Goal: Task Accomplishment & Management: Use online tool/utility

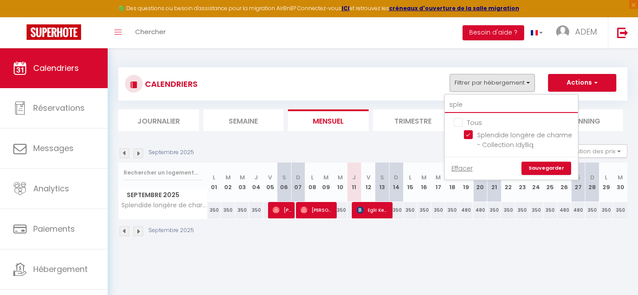
click at [460, 110] on input "sple" at bounding box center [511, 105] width 133 height 16
checkbox input "false"
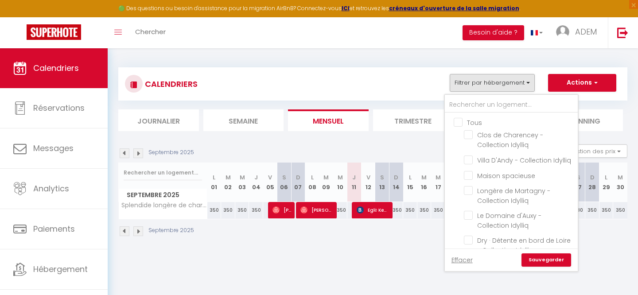
click at [457, 122] on input "Tous" at bounding box center [519, 121] width 133 height 9
checkbox input "true"
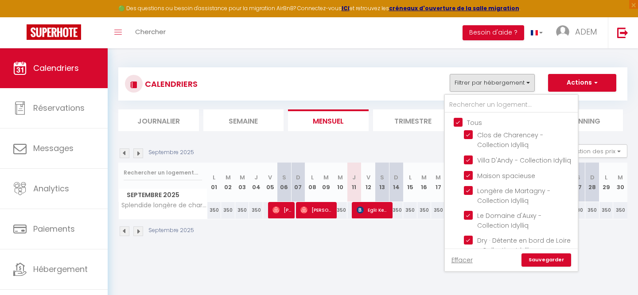
checkbox input "true"
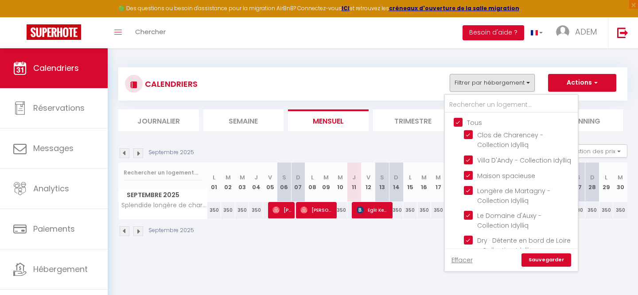
checkbox input "true"
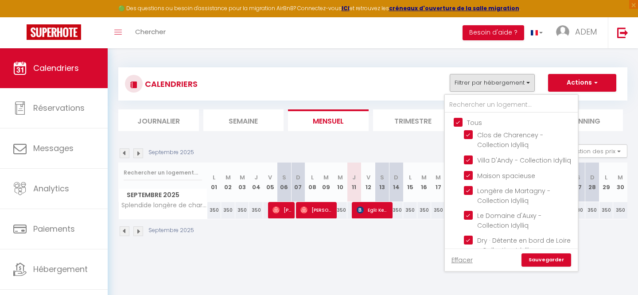
checkbox input "true"
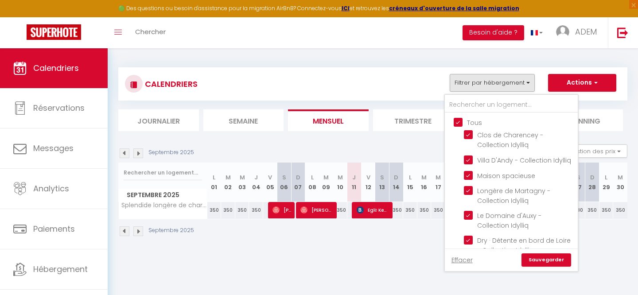
checkbox input "true"
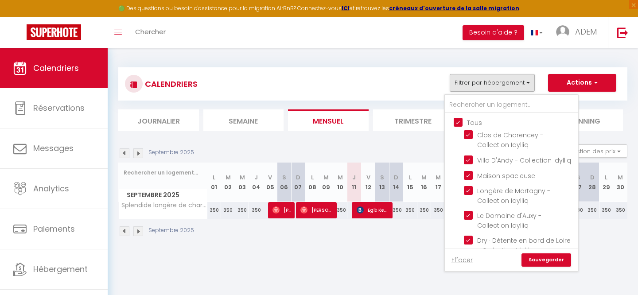
checkbox input "true"
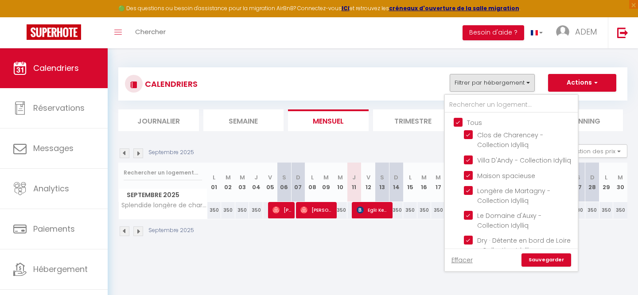
checkbox input "true"
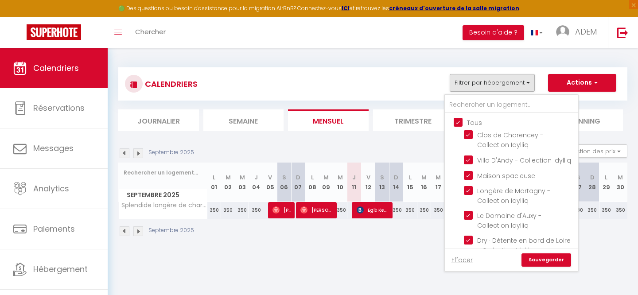
checkbox input "true"
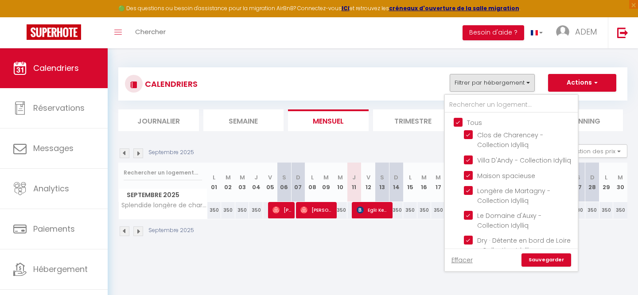
checkbox input "true"
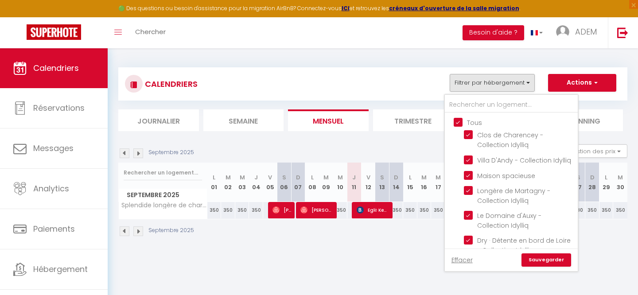
checkbox input "true"
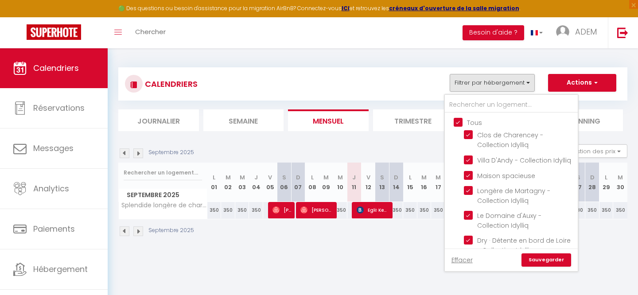
checkbox input "true"
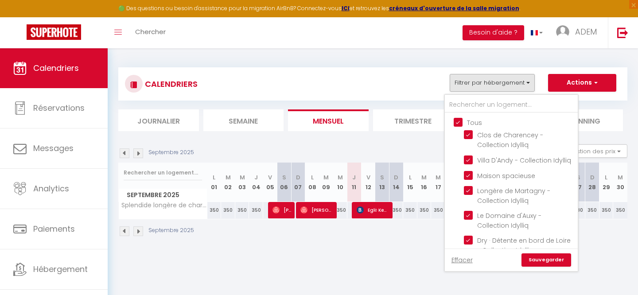
checkbox input "true"
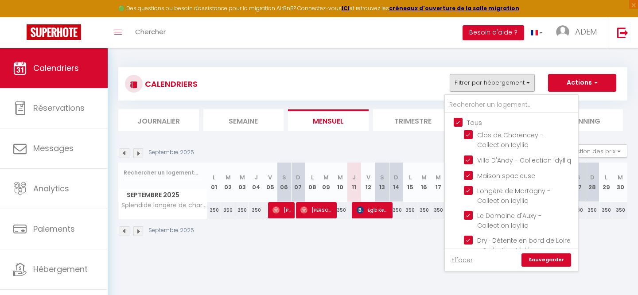
click at [457, 122] on input "Tous" at bounding box center [519, 121] width 133 height 9
checkbox input "false"
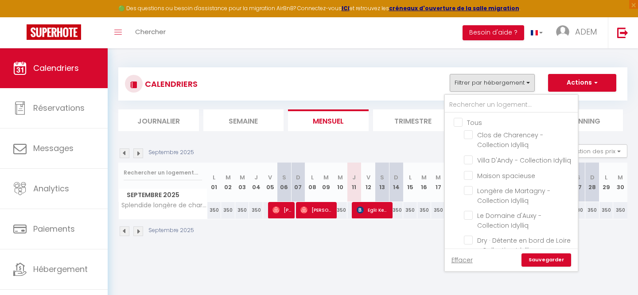
checkbox input "false"
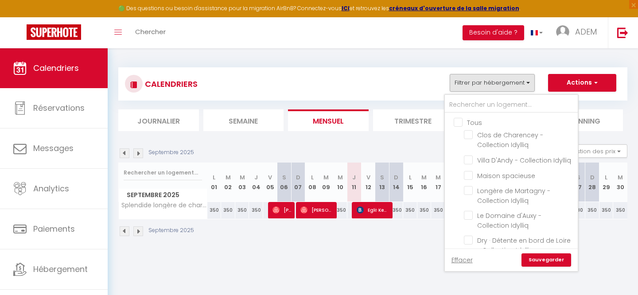
checkbox input "false"
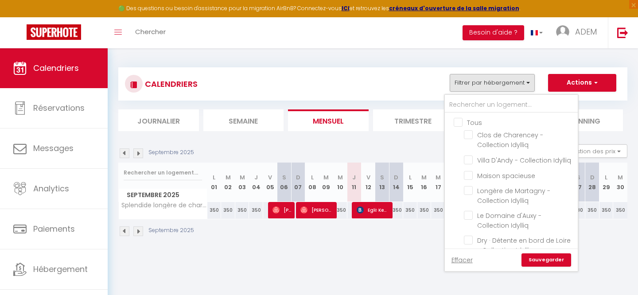
checkbox input "false"
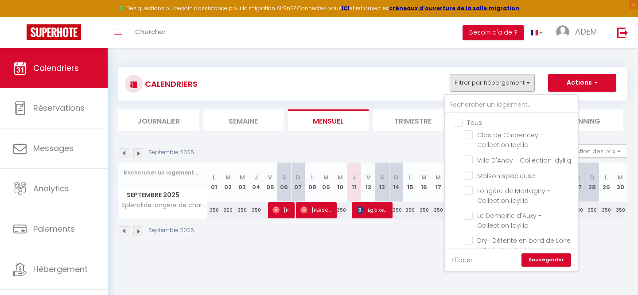
checkbox input "false"
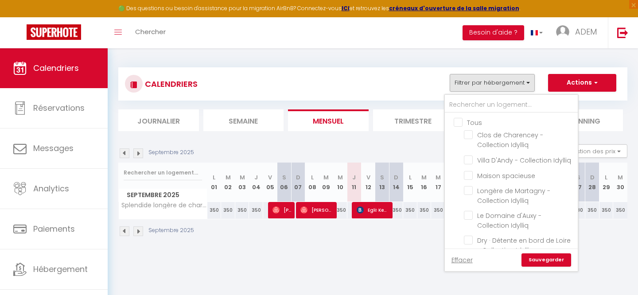
checkbox input "false"
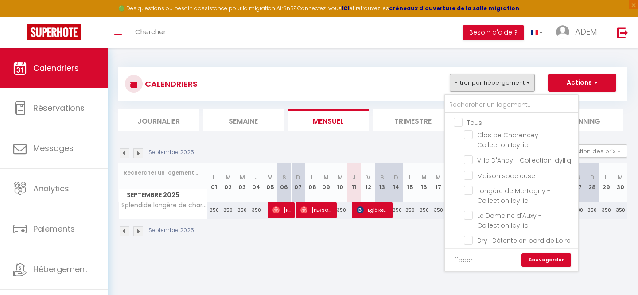
checkbox input "false"
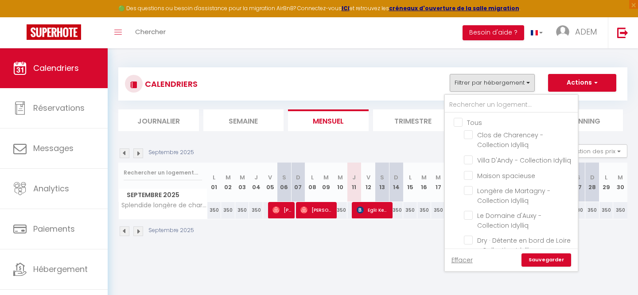
checkbox input "false"
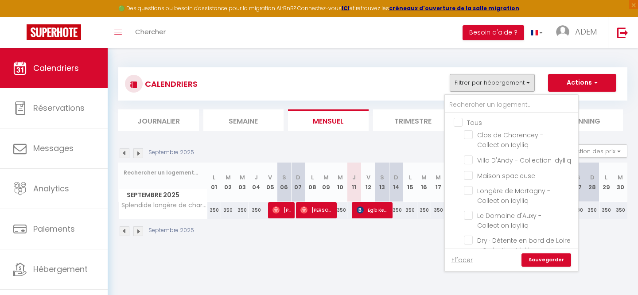
checkbox input "false"
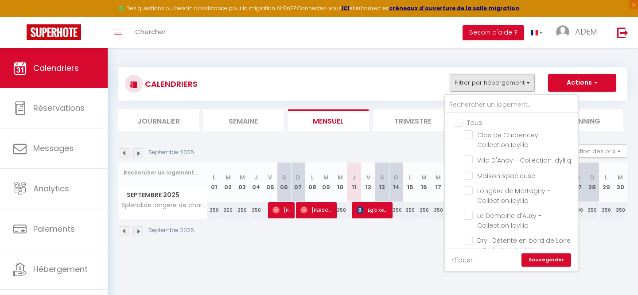
checkbox input "false"
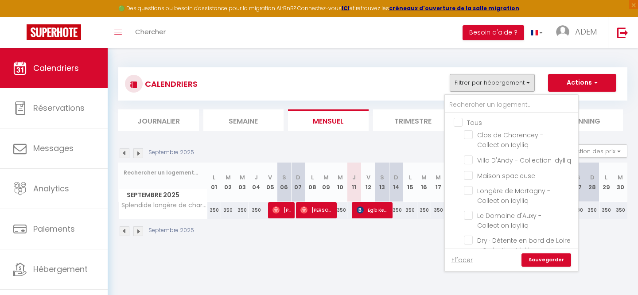
checkbox input "false"
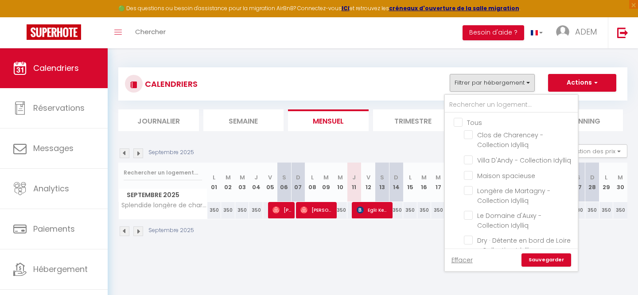
checkbox input "false"
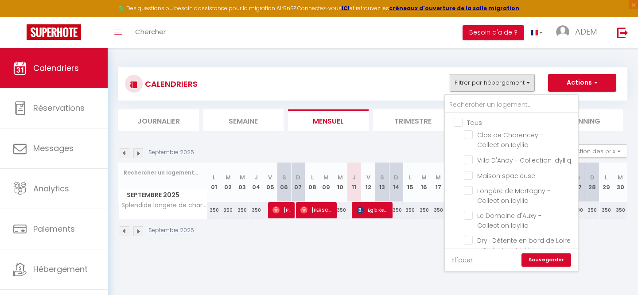
checkbox input "false"
click at [465, 110] on input "text" at bounding box center [511, 105] width 133 height 16
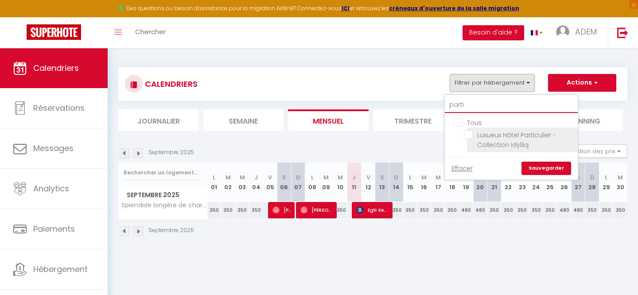
type input "parti"
click at [469, 134] on input "Luxueux Hôtel Particulier - Collection Idylliq" at bounding box center [519, 134] width 111 height 9
checkbox input "true"
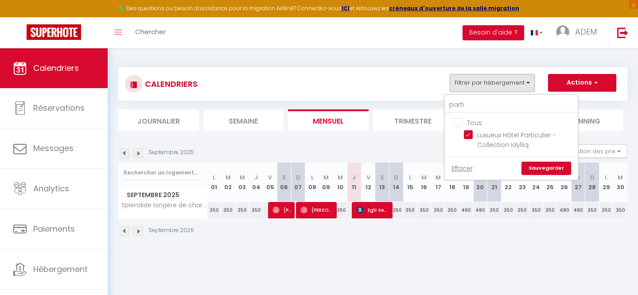
click at [533, 166] on link "Sauvegarder" at bounding box center [546, 168] width 50 height 13
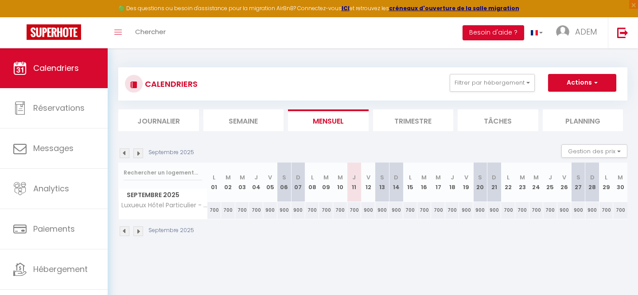
click at [126, 232] on img at bounding box center [125, 231] width 10 height 10
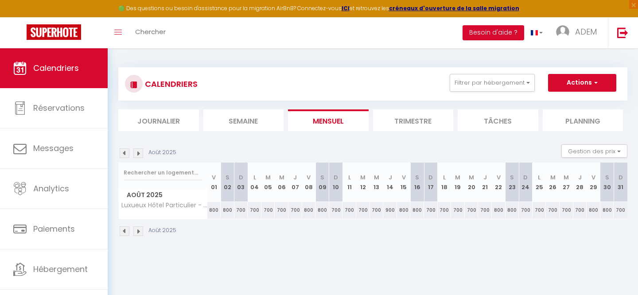
click at [126, 232] on img at bounding box center [125, 231] width 10 height 10
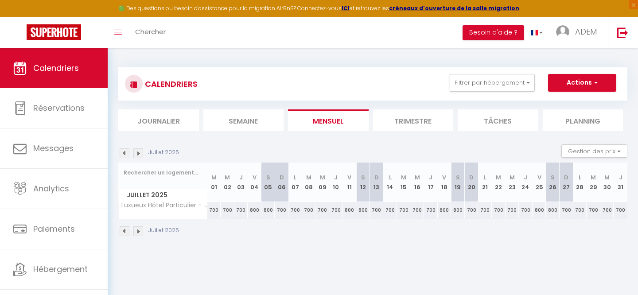
click at [126, 232] on img at bounding box center [125, 231] width 10 height 10
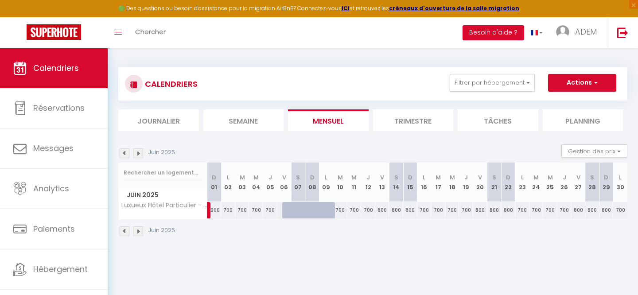
click at [126, 232] on img at bounding box center [125, 231] width 10 height 10
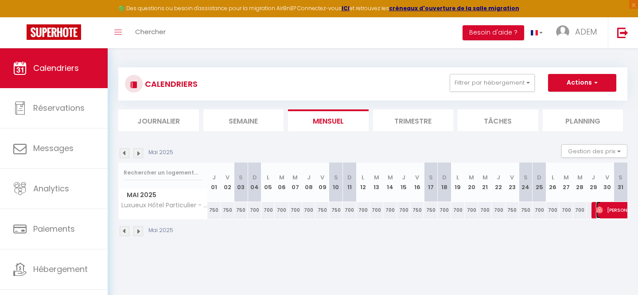
click at [618, 214] on span "[PERSON_NAME]" at bounding box center [625, 209] width 61 height 17
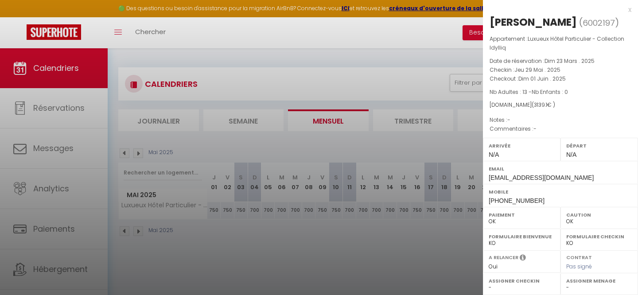
click at [630, 11] on div "x" at bounding box center [557, 9] width 148 height 11
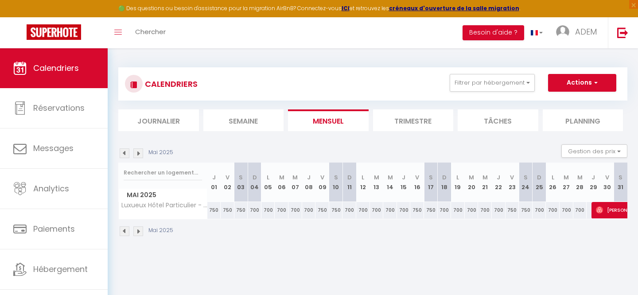
click at [137, 231] on img at bounding box center [138, 231] width 10 height 10
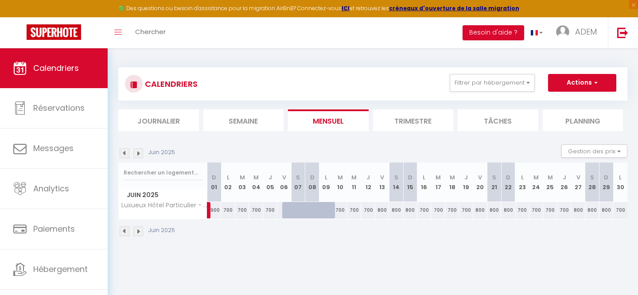
click at [137, 231] on img at bounding box center [138, 231] width 10 height 10
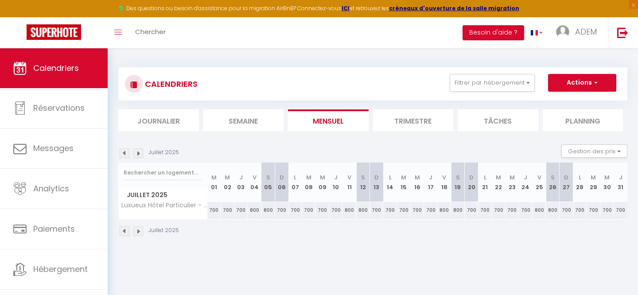
click at [137, 231] on img at bounding box center [138, 231] width 10 height 10
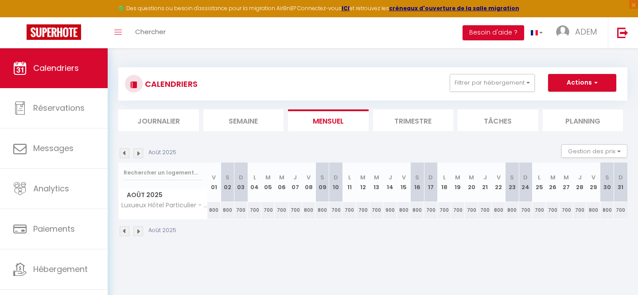
click at [137, 231] on img at bounding box center [138, 231] width 10 height 10
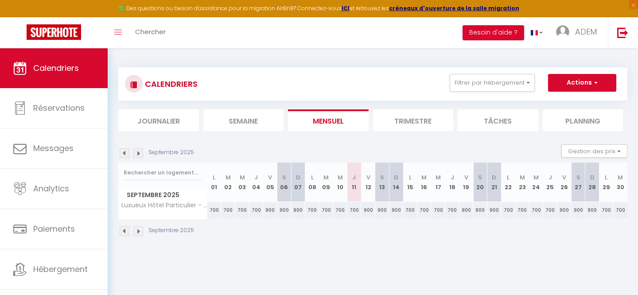
click at [137, 230] on img at bounding box center [138, 231] width 10 height 10
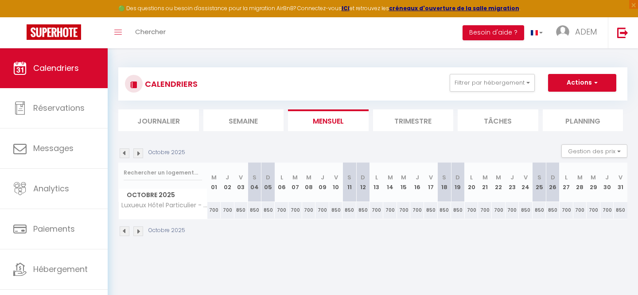
click at [123, 232] on img at bounding box center [125, 231] width 10 height 10
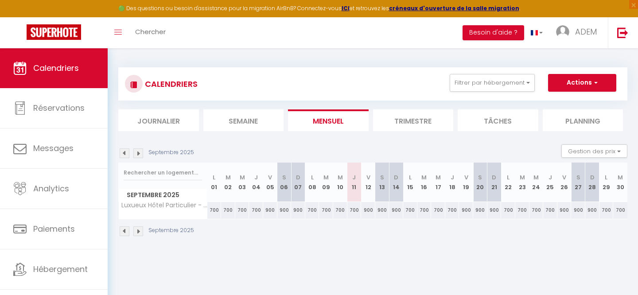
click at [123, 232] on img at bounding box center [125, 231] width 10 height 10
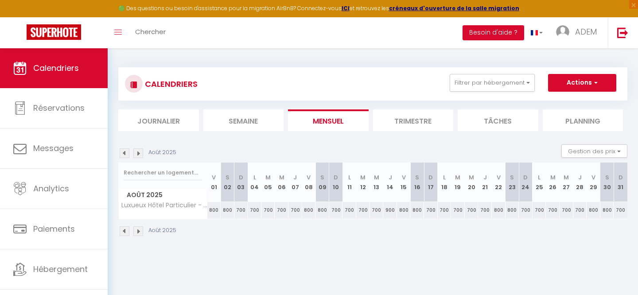
click at [123, 231] on img at bounding box center [125, 231] width 10 height 10
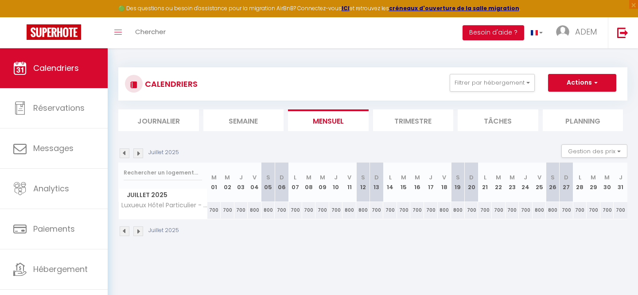
click at [138, 232] on img at bounding box center [138, 231] width 10 height 10
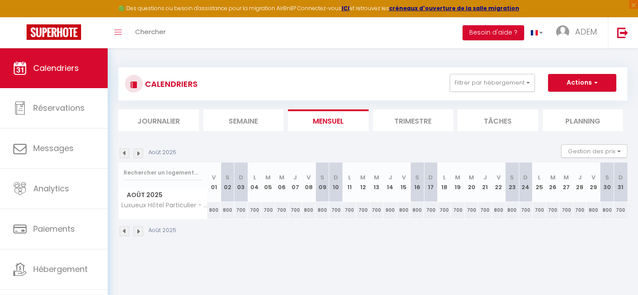
click at [138, 232] on img at bounding box center [138, 231] width 10 height 10
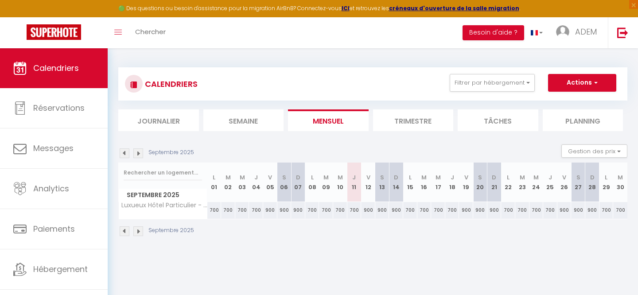
click at [130, 232] on div "Septembre 2025" at bounding box center [157, 231] width 78 height 10
click at [128, 232] on img at bounding box center [125, 231] width 10 height 10
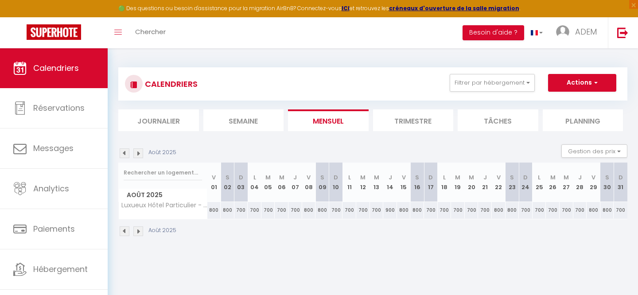
click at [128, 232] on img at bounding box center [125, 231] width 10 height 10
